Goal: Task Accomplishment & Management: Complete application form

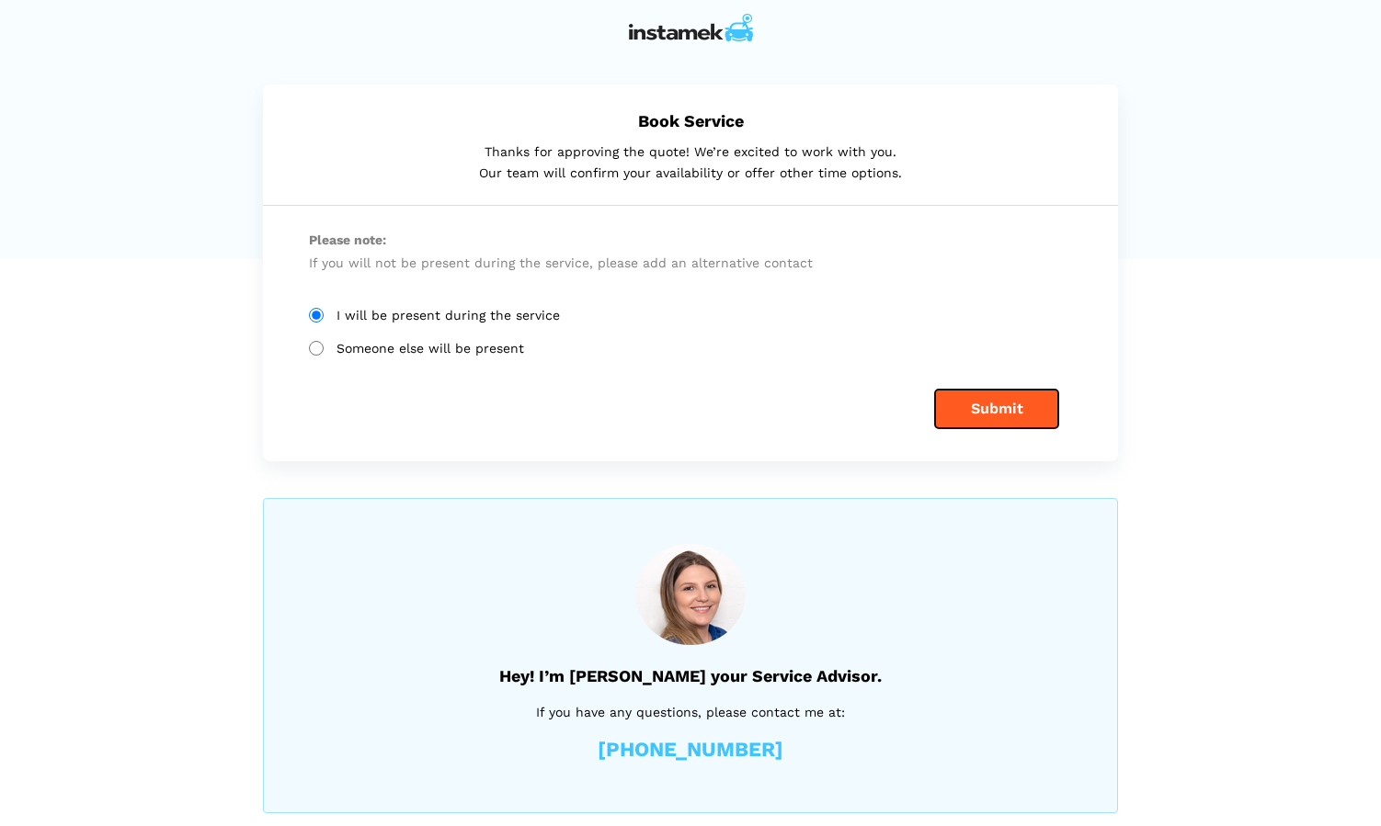
click at [999, 405] on button "Submit" at bounding box center [996, 409] width 123 height 39
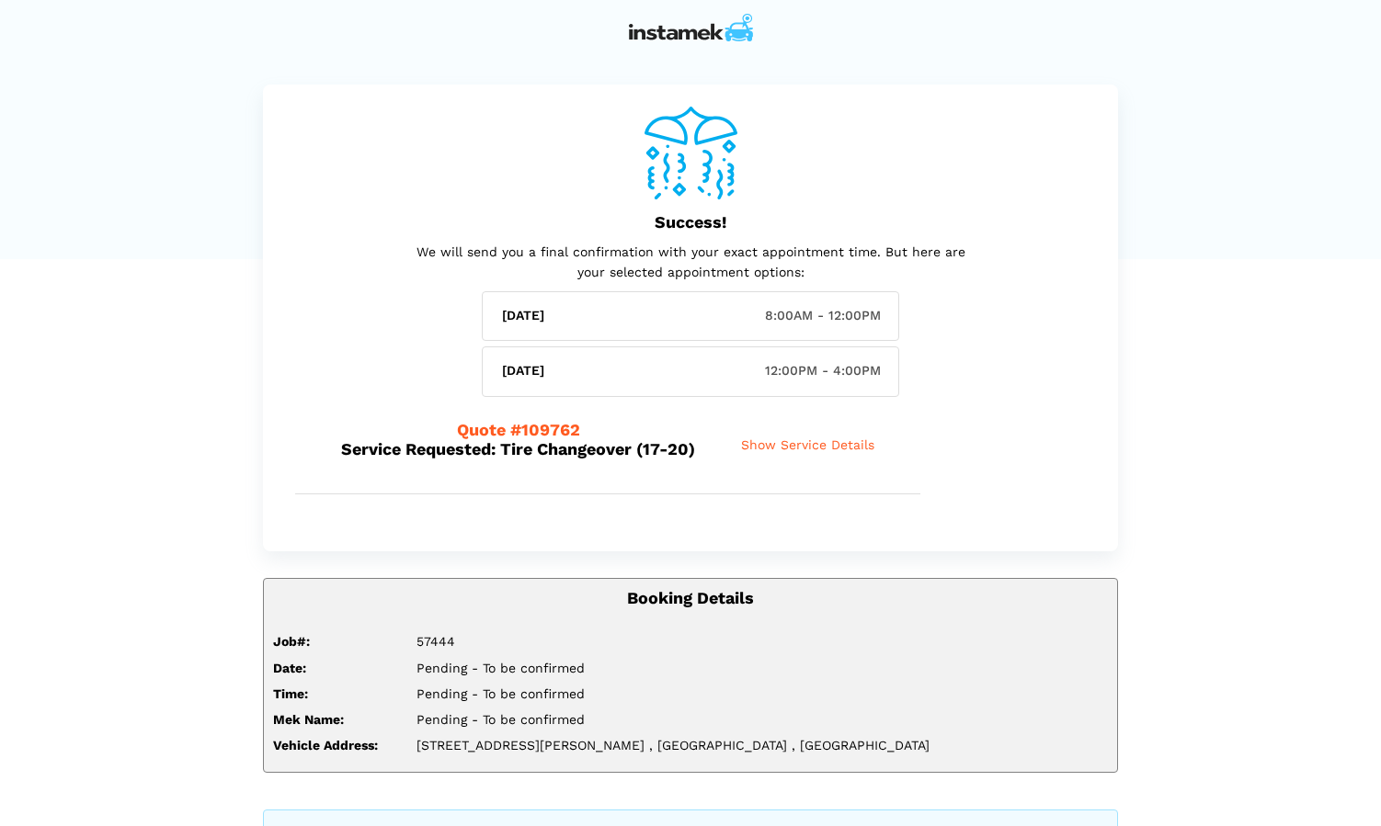
click at [1004, 417] on div "Quote #109762 Service Requested: Tire Changeover (17-20) Show Service Details H…" at bounding box center [690, 445] width 791 height 97
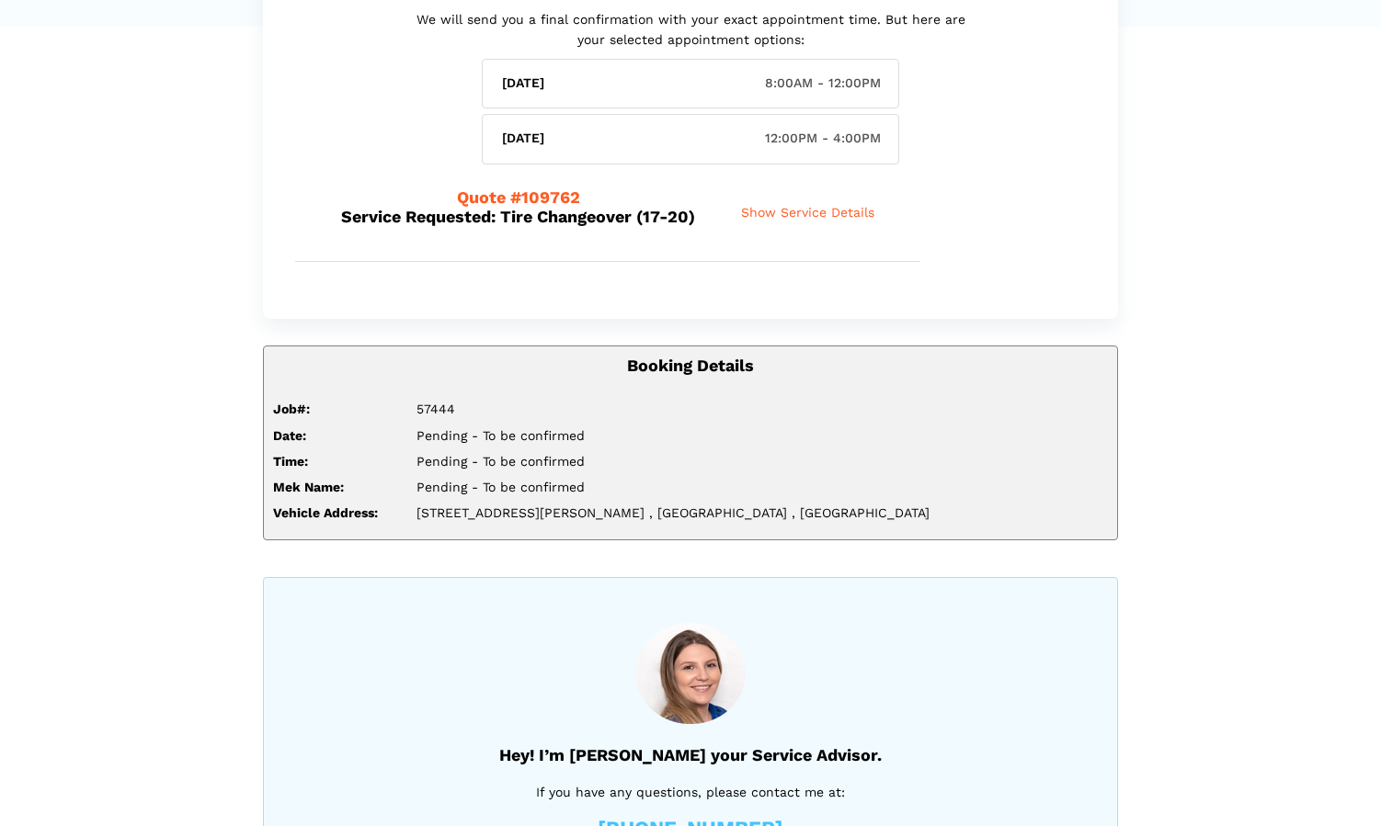
scroll to position [228, 0]
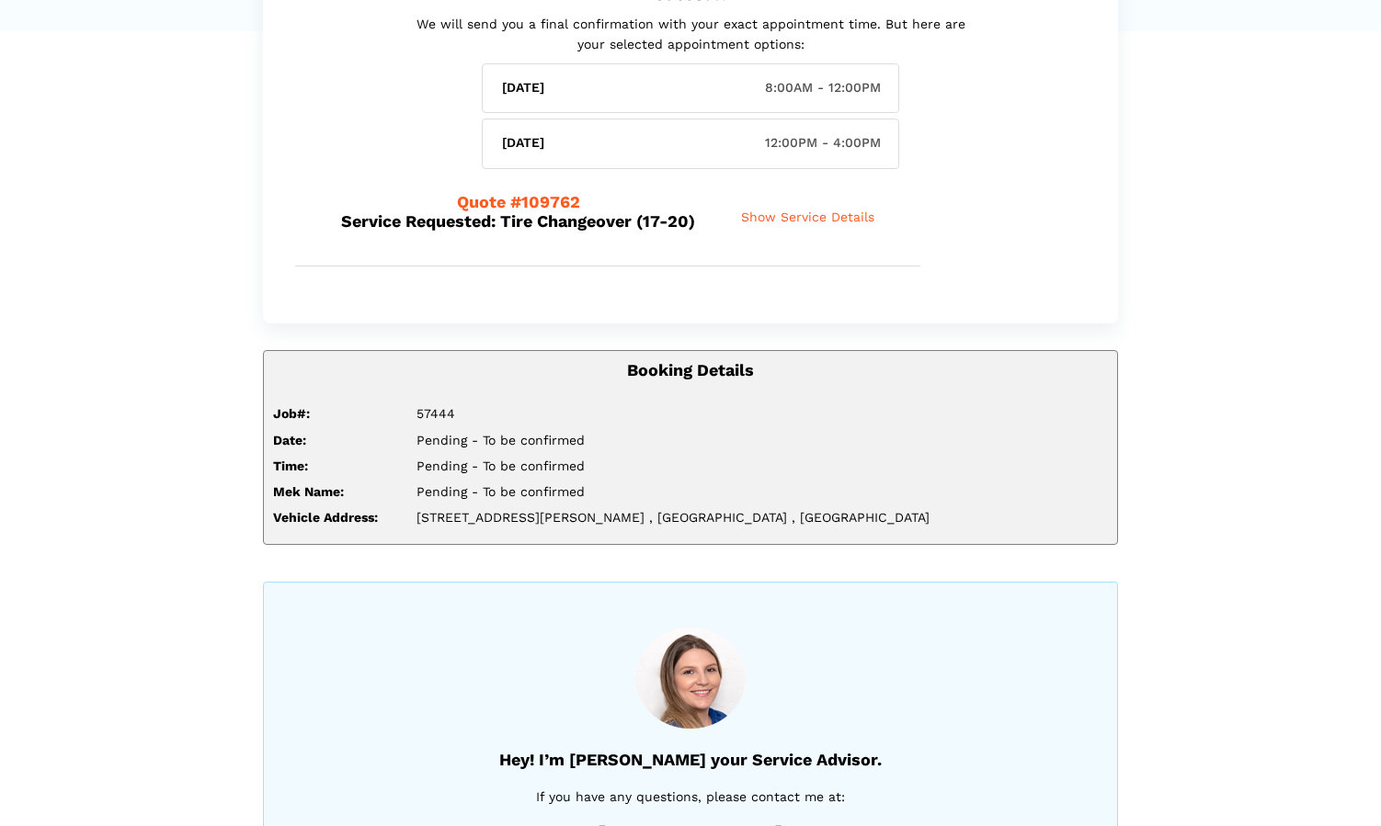
click at [814, 213] on span "Show Service Details" at bounding box center [807, 218] width 133 height 16
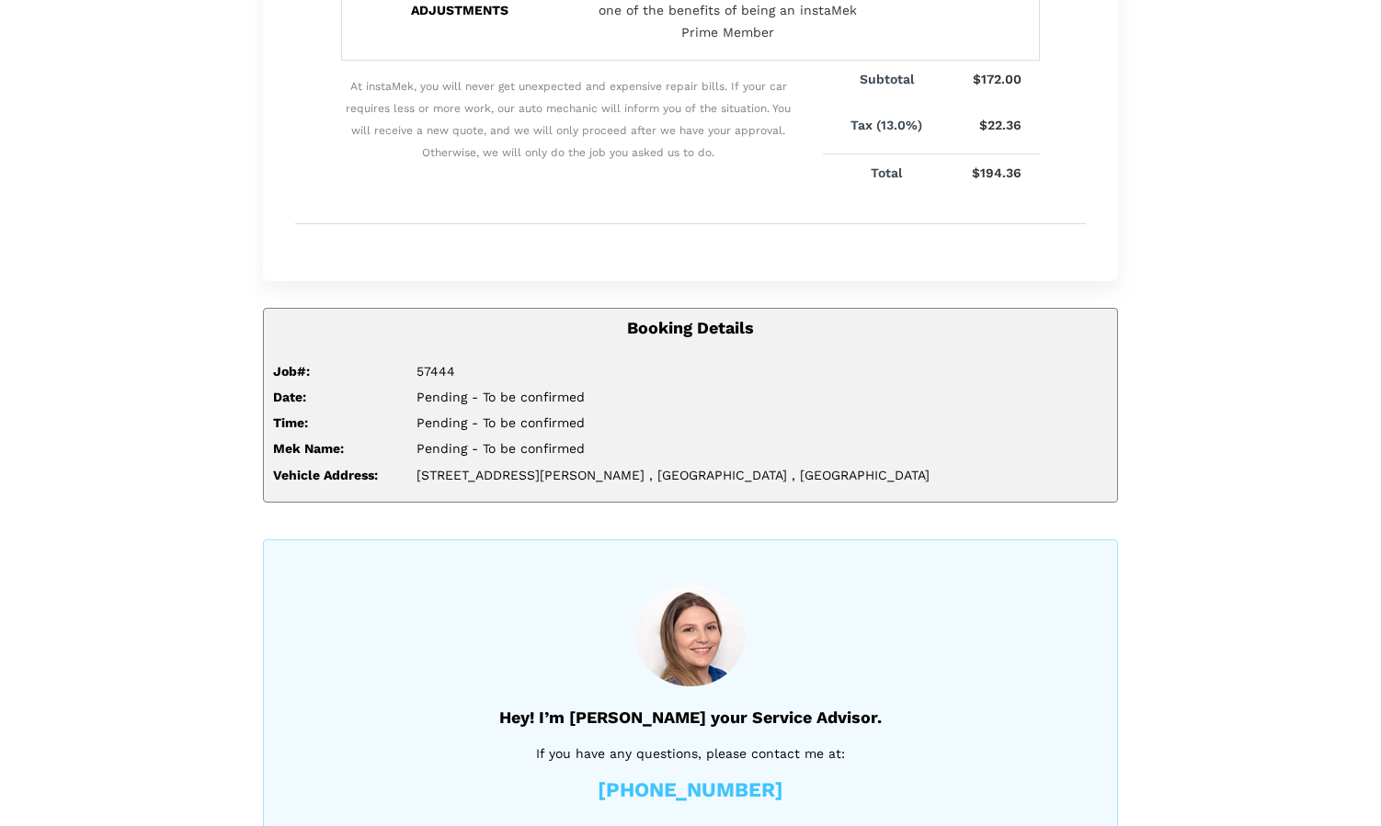
scroll to position [785, 0]
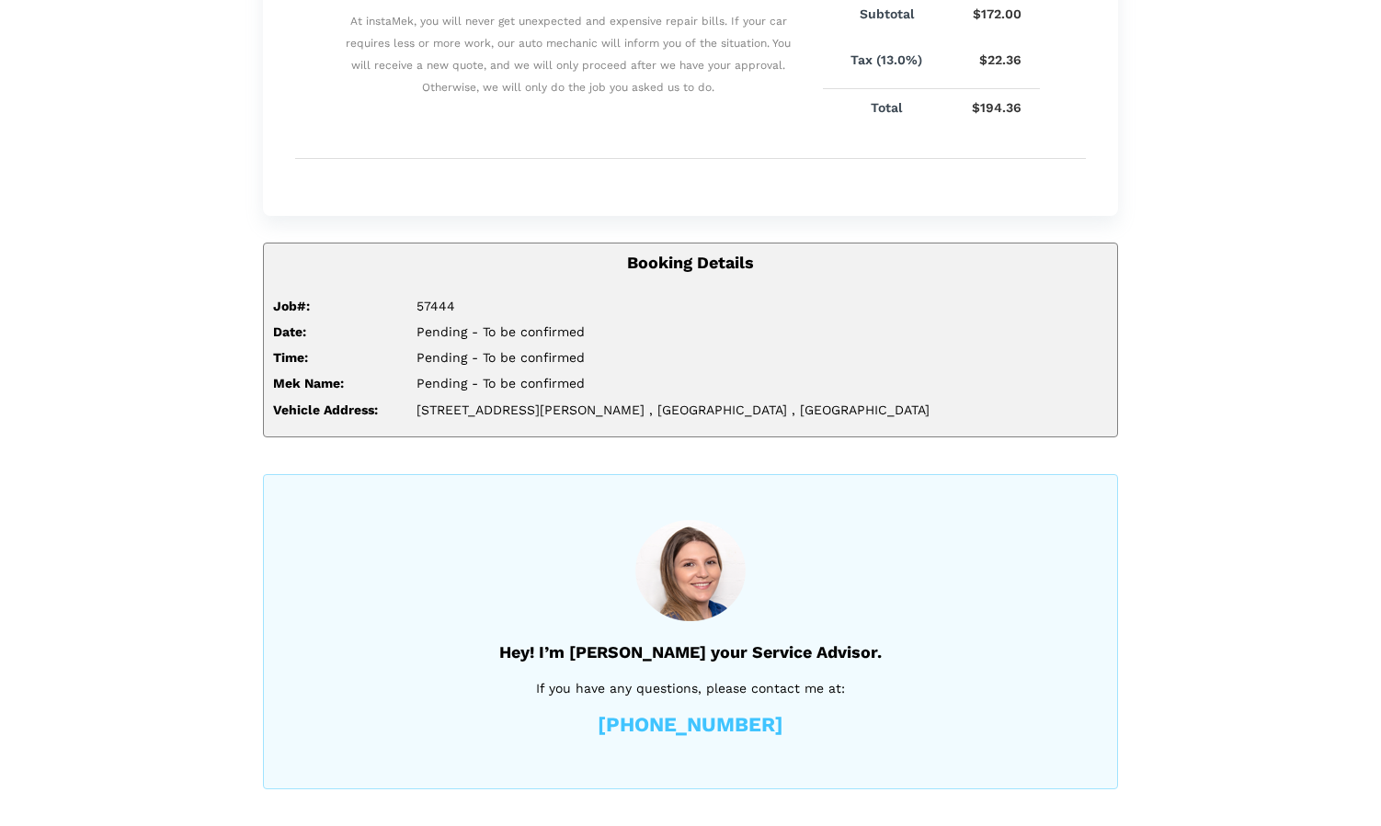
click at [703, 733] on link "[PHONE_NUMBER]" at bounding box center [690, 725] width 186 height 20
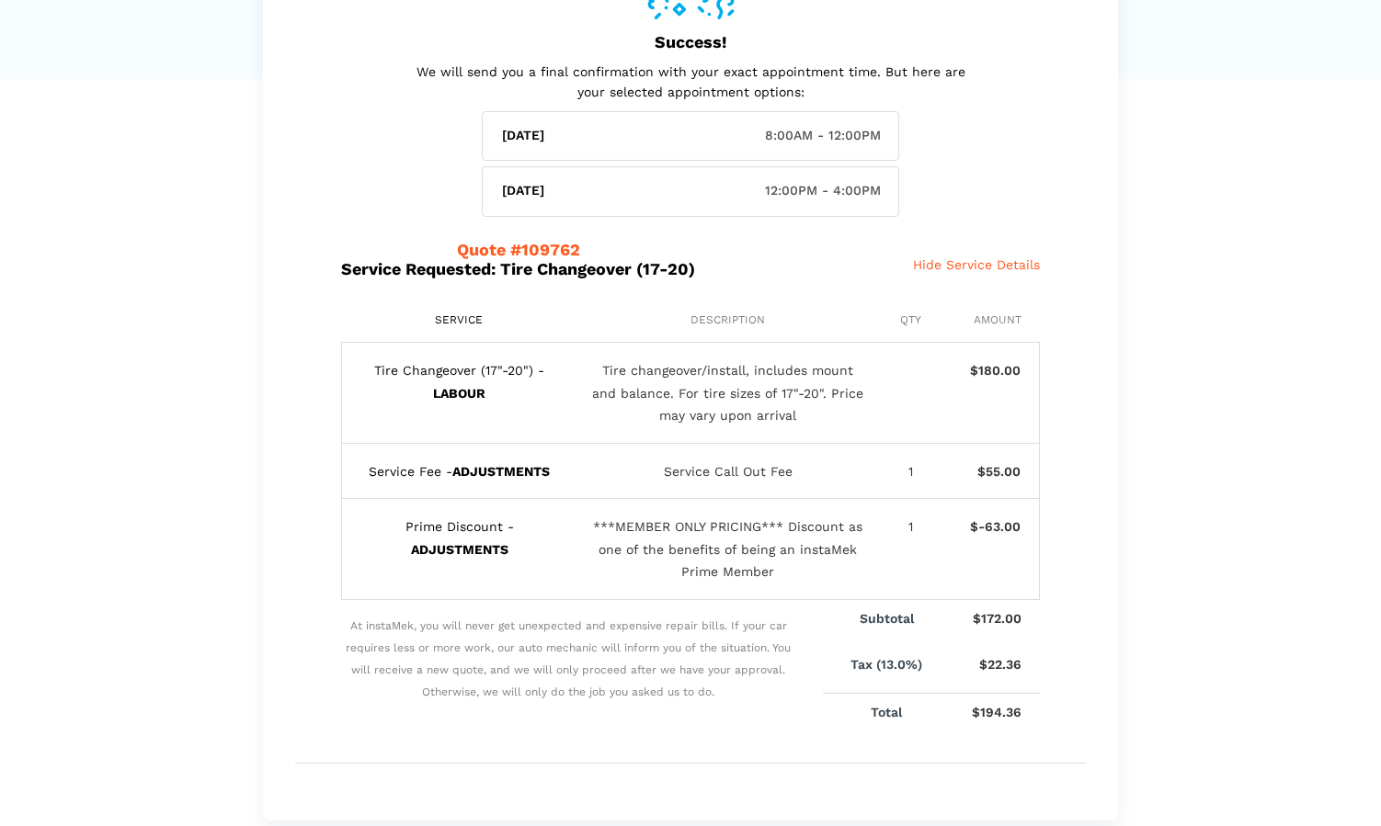
scroll to position [162, 0]
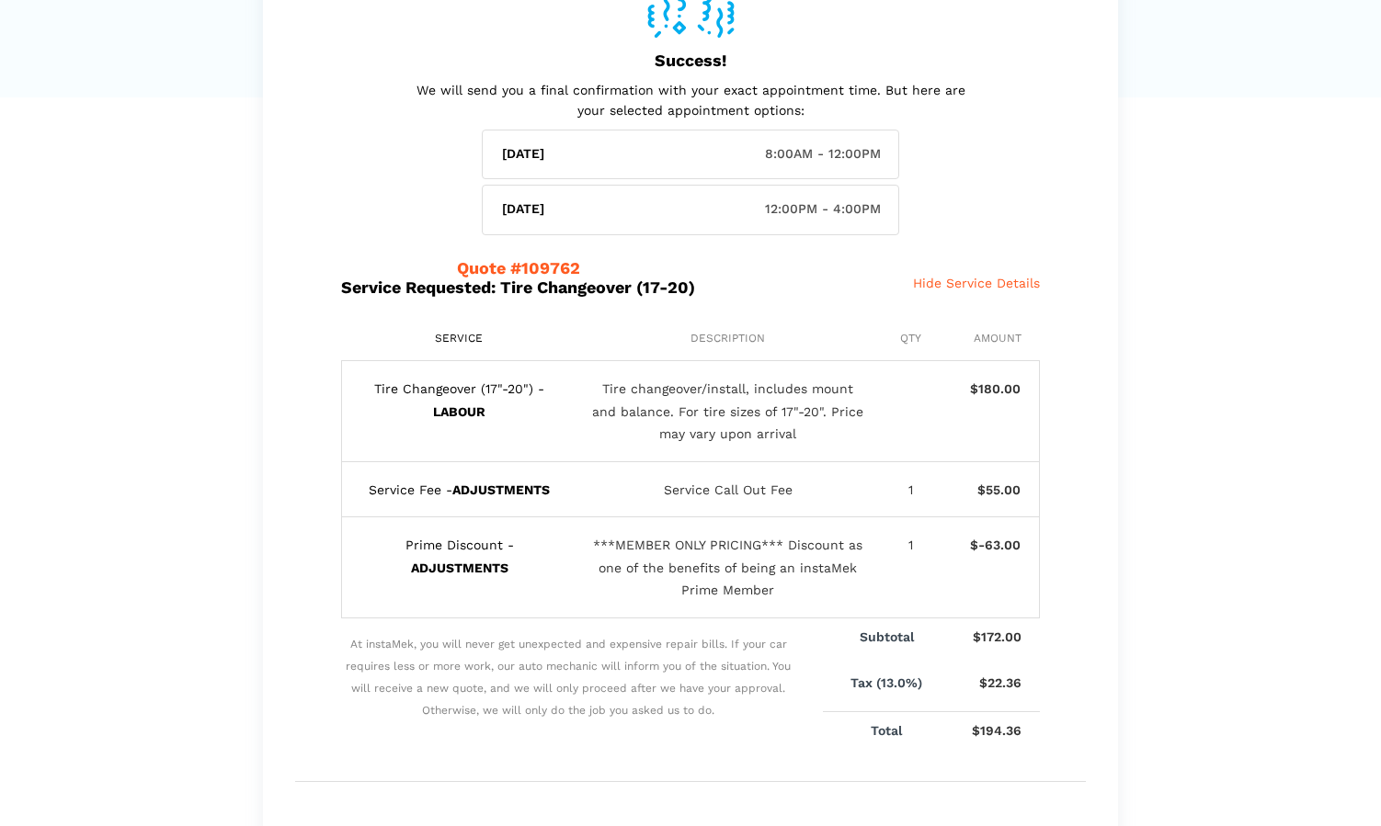
click at [237, 485] on div "Success! We will send you a final confirmation with your exact appointment time…" at bounding box center [690, 668] width 910 height 1490
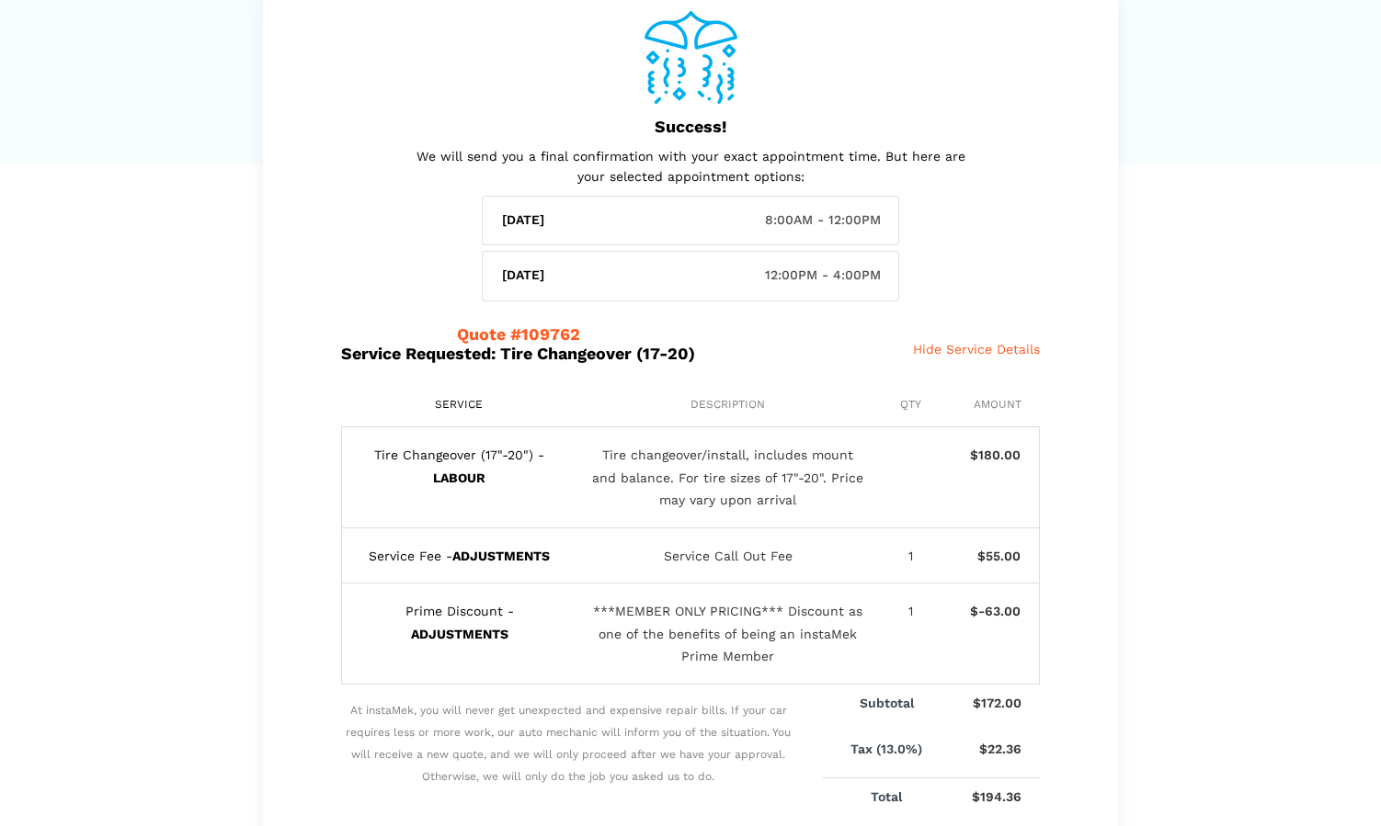
scroll to position [94, 0]
click at [291, 314] on div "Success! We will send you a final confirmation with your exact appointment time…" at bounding box center [690, 449] width 855 height 916
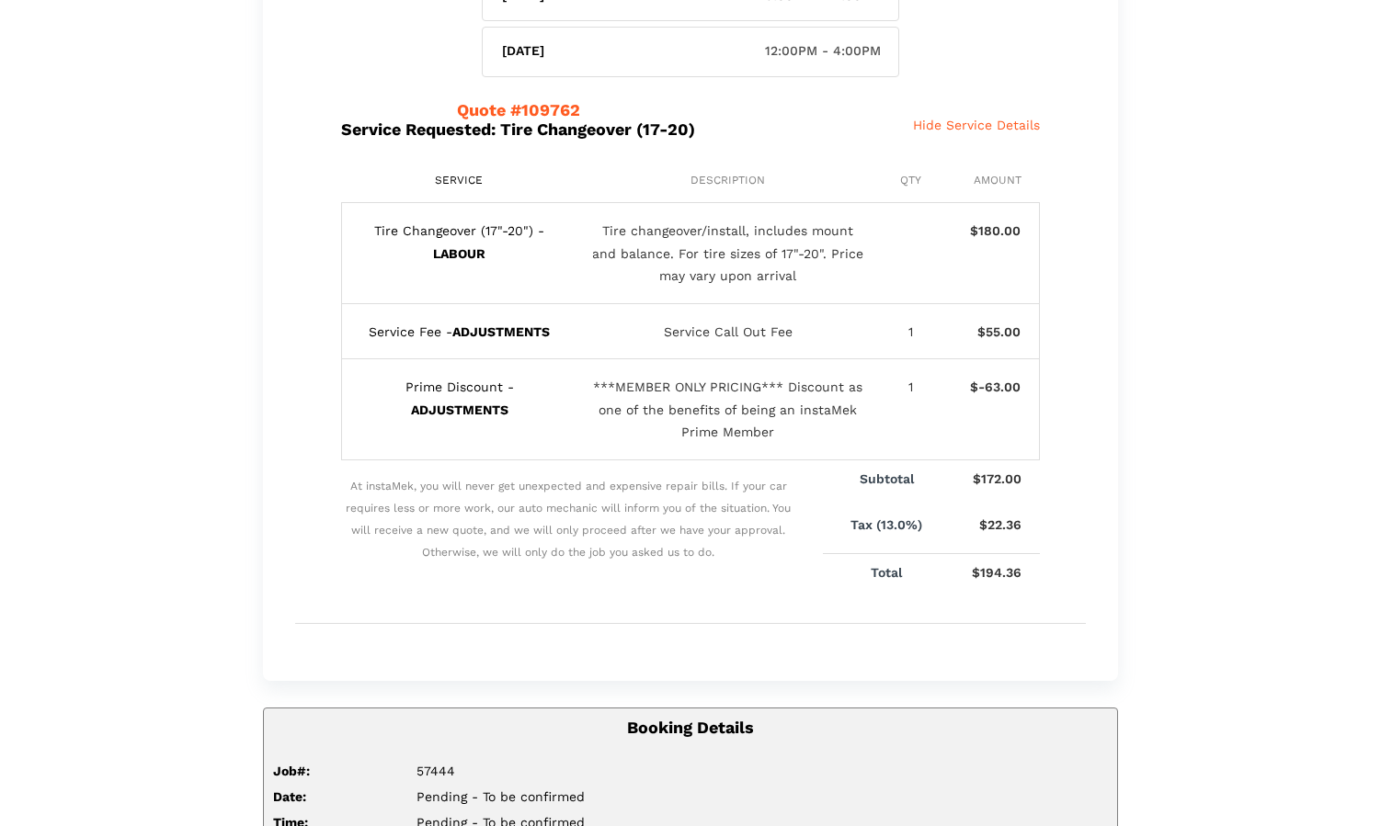
scroll to position [301, 0]
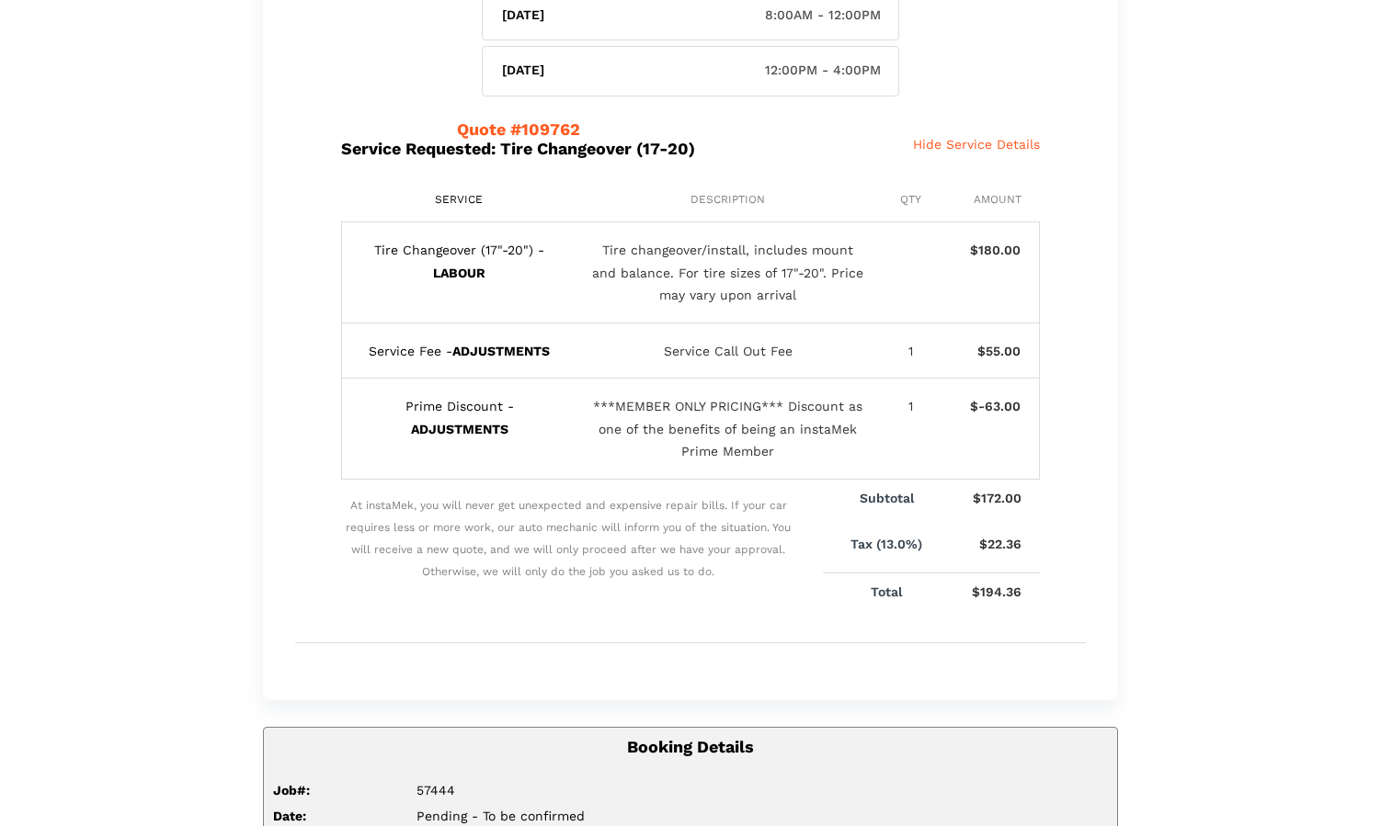
click at [284, 524] on div "Success! We will send you a final confirmation with your exact appointment time…" at bounding box center [690, 242] width 855 height 916
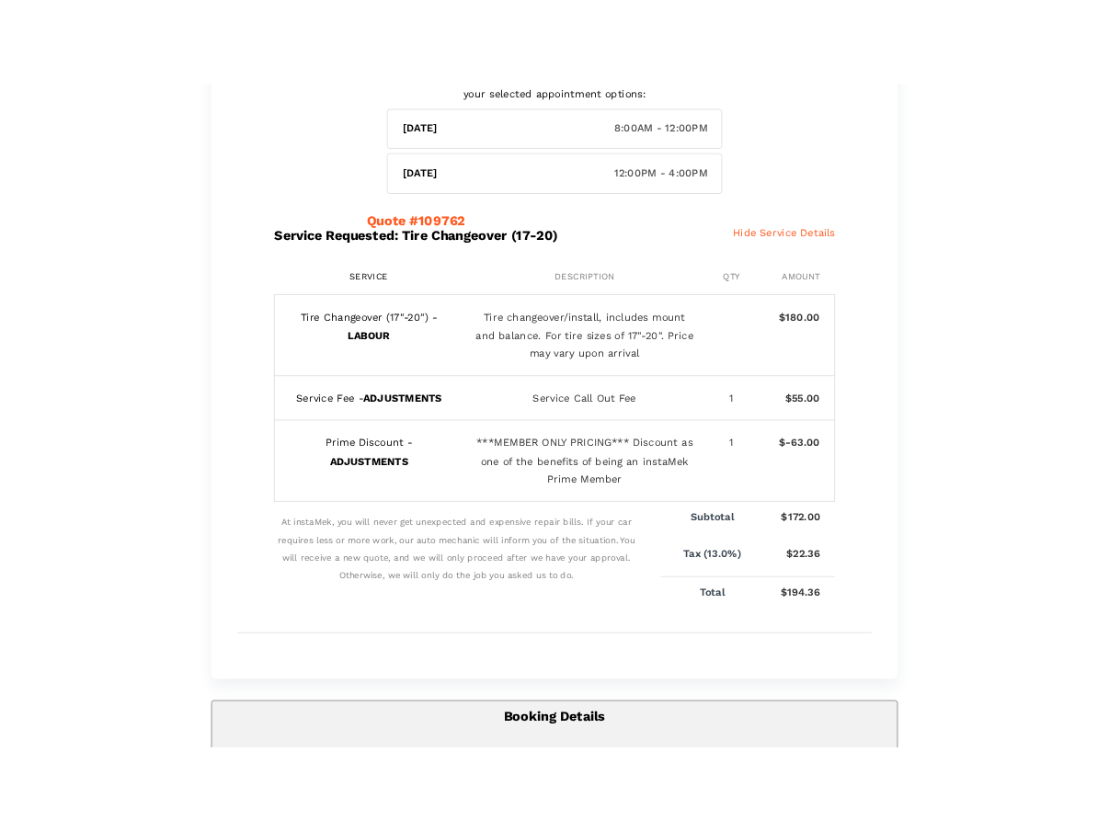
scroll to position [259, 0]
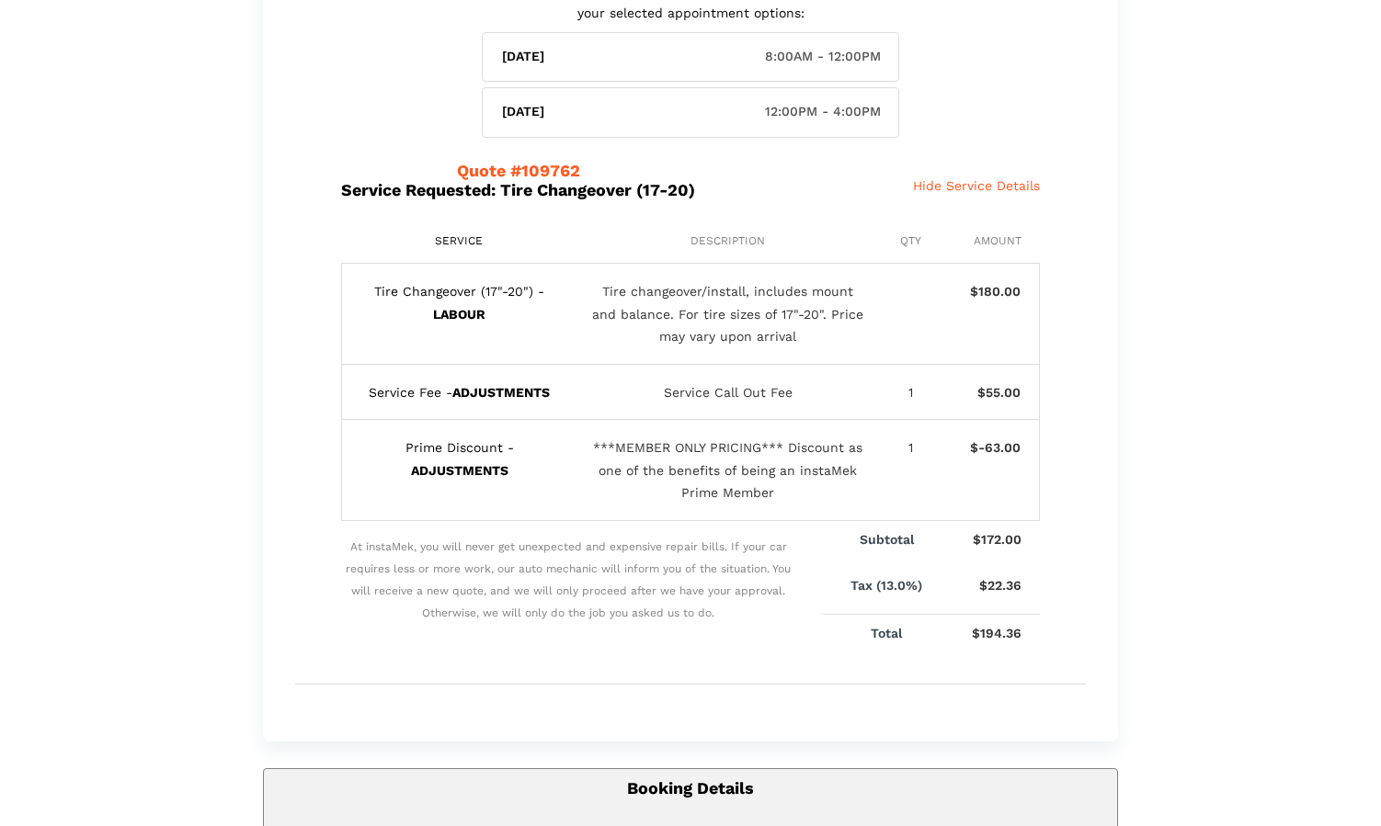
click at [1126, 326] on div "Success! We will send you a final confirmation with your exact appointment time…" at bounding box center [690, 570] width 882 height 1490
